Goal: Browse casually

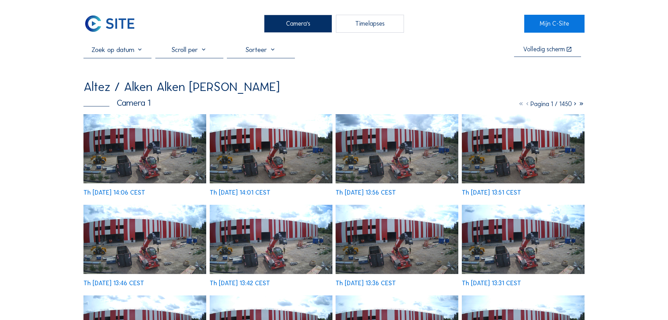
click at [132, 138] on img at bounding box center [145, 148] width 123 height 69
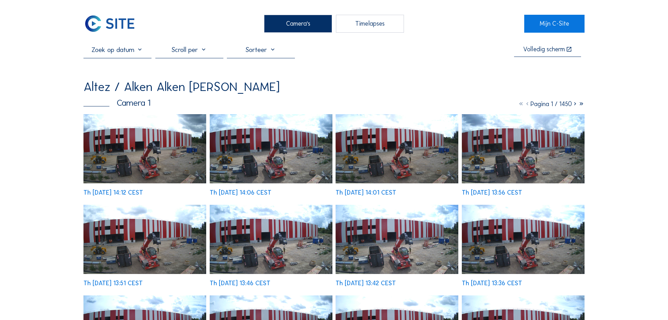
click at [112, 233] on img at bounding box center [145, 239] width 123 height 69
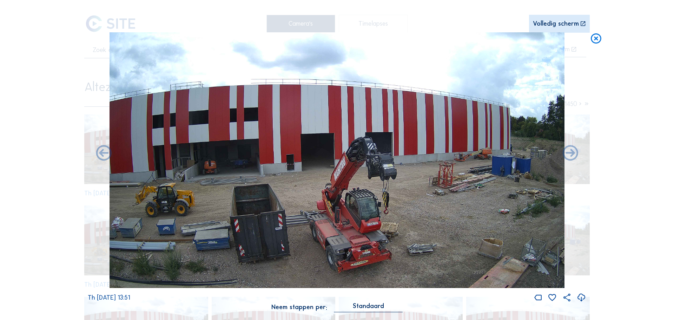
click at [596, 39] on icon at bounding box center [595, 38] width 13 height 13
